Goal: Task Accomplishment & Management: Use online tool/utility

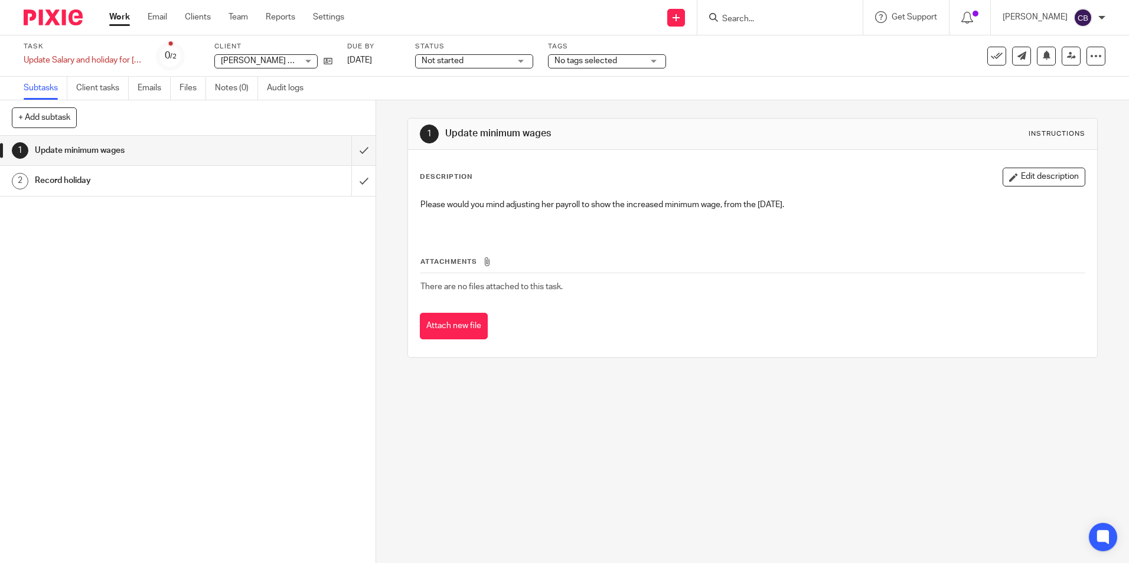
click at [284, 178] on div "Record holiday" at bounding box center [187, 181] width 305 height 18
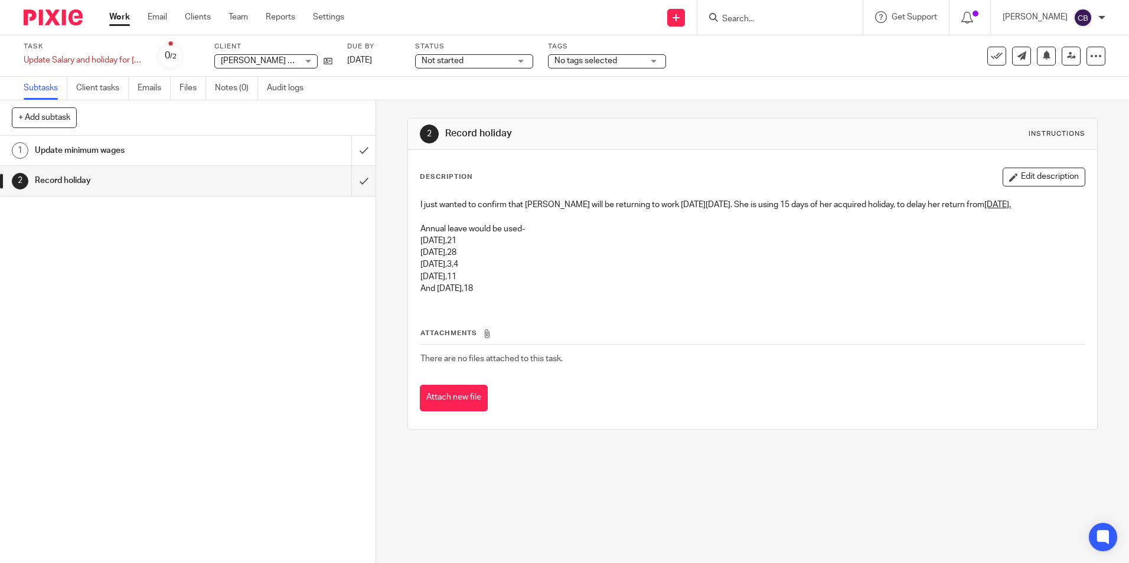
click at [244, 148] on div "Update minimum wages" at bounding box center [187, 151] width 305 height 18
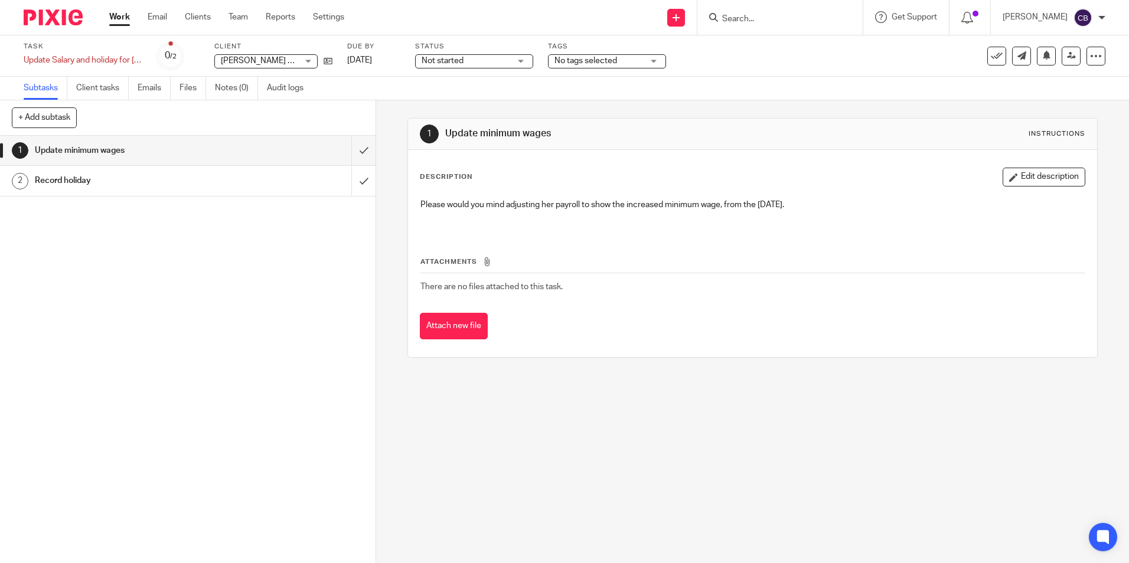
click at [821, 198] on div "Please would you mind adjusting her payroll to show the increased minimum wage,…" at bounding box center [751, 212] width 675 height 39
